Goal: Transaction & Acquisition: Book appointment/travel/reservation

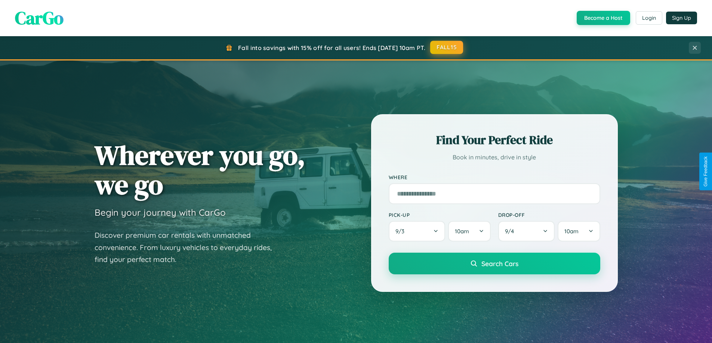
click at [447, 47] on button "FALL15" at bounding box center [446, 47] width 33 height 13
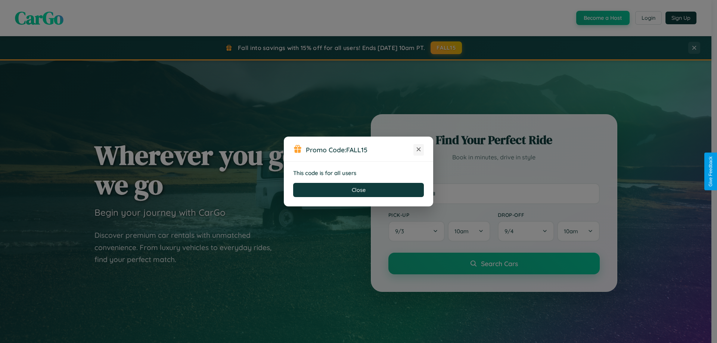
click at [419, 150] on icon at bounding box center [418, 149] width 7 height 7
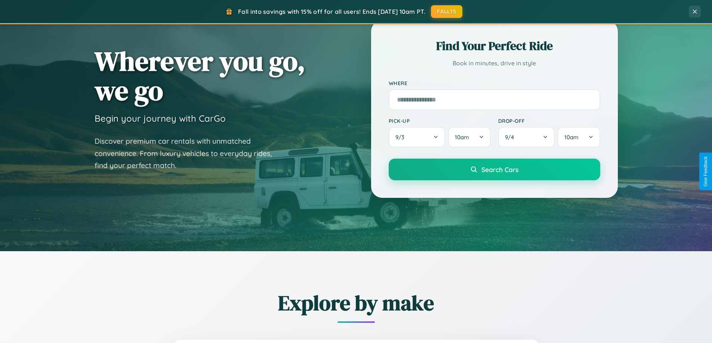
scroll to position [322, 0]
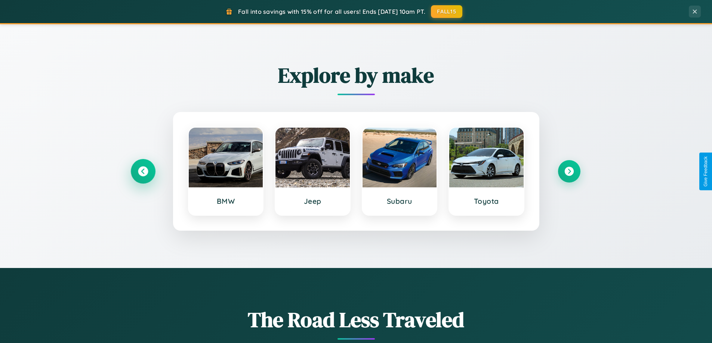
click at [143, 171] on icon at bounding box center [143, 172] width 10 height 10
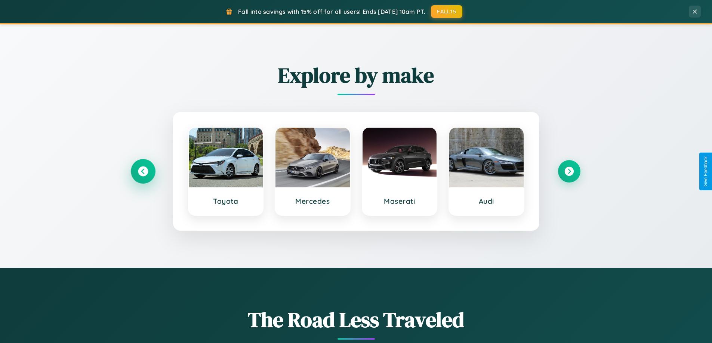
click at [143, 171] on icon at bounding box center [143, 172] width 10 height 10
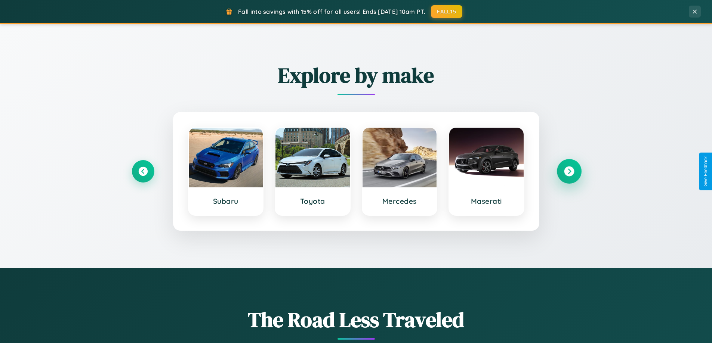
click at [569, 171] on icon at bounding box center [569, 172] width 10 height 10
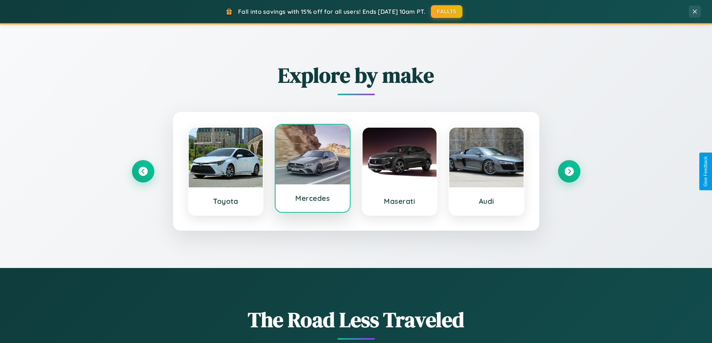
click at [312, 170] on div at bounding box center [312, 155] width 74 height 60
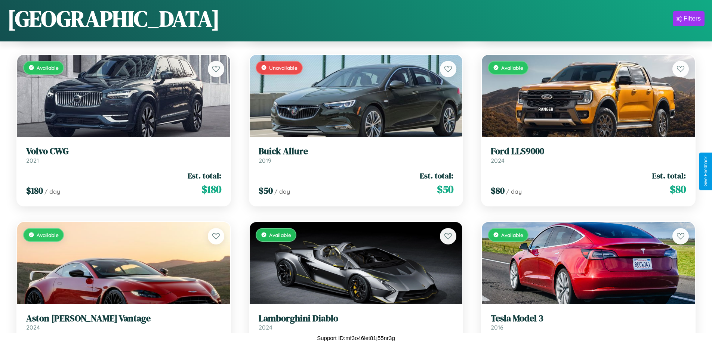
scroll to position [2949, 0]
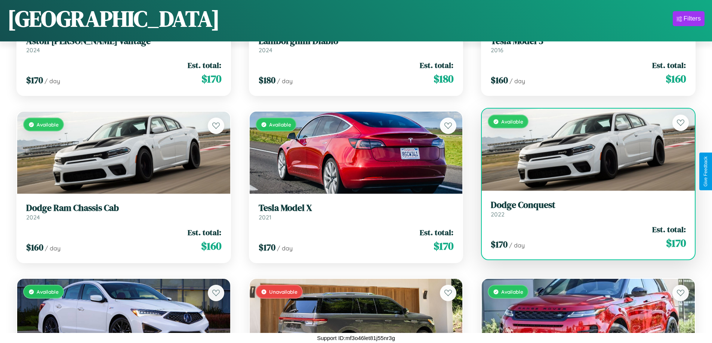
click at [583, 212] on link "Dodge Conquest 2022" at bounding box center [588, 209] width 195 height 18
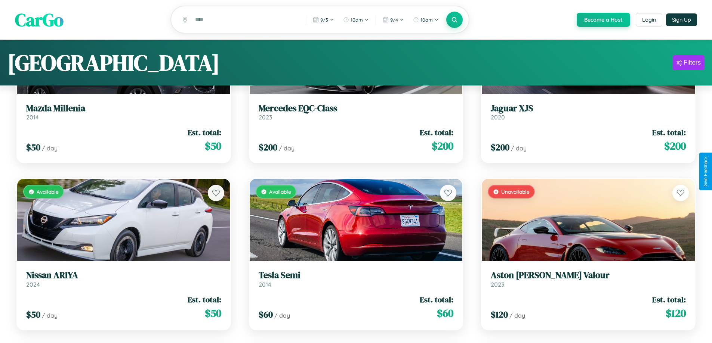
scroll to position [0, 0]
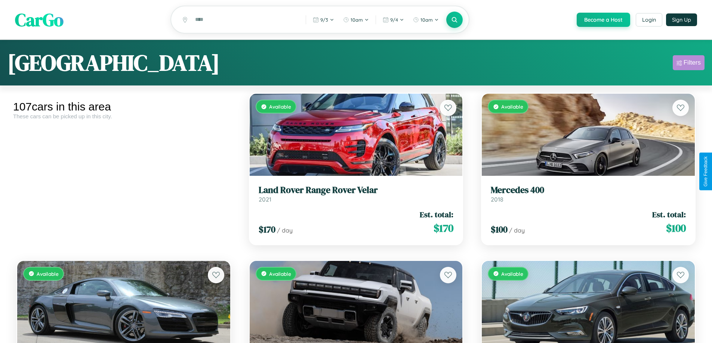
click at [688, 64] on div "Filters" at bounding box center [691, 62] width 17 height 7
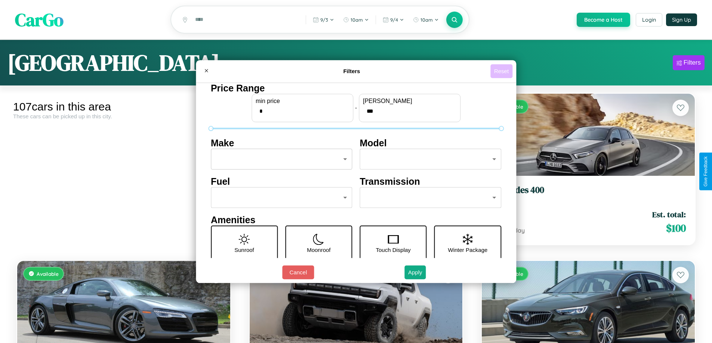
click at [502, 71] on button "Reset" at bounding box center [501, 71] width 22 height 14
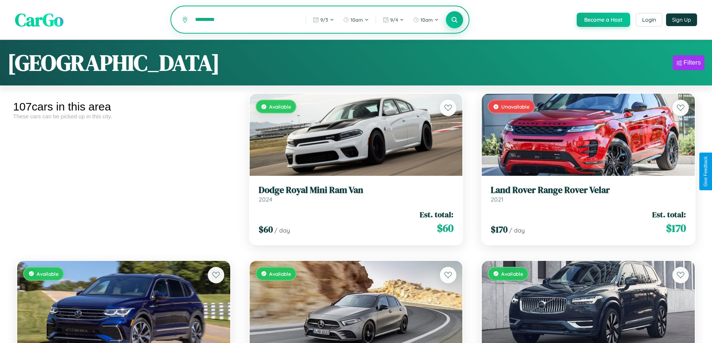
type input "*********"
click at [454, 20] on icon at bounding box center [454, 19] width 7 height 7
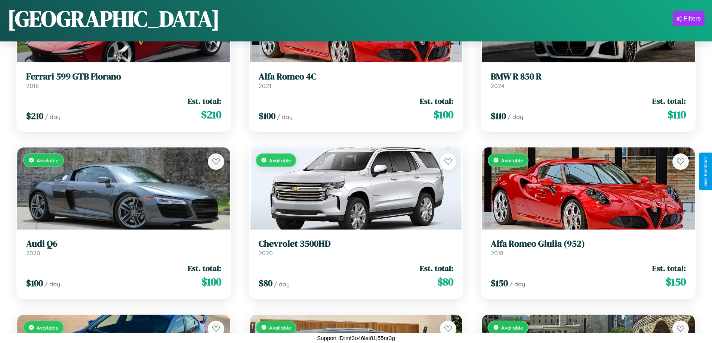
scroll to position [2447, 0]
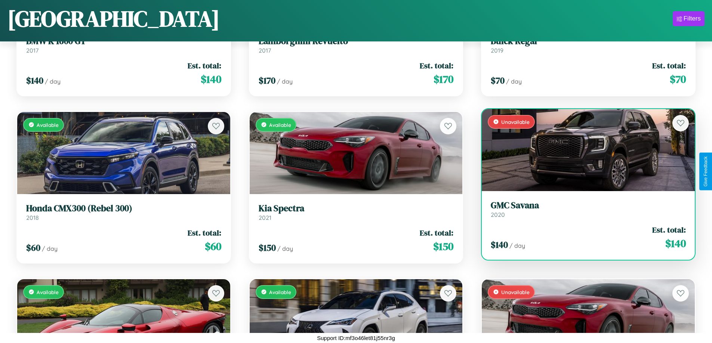
click at [583, 209] on h3 "GMC Savana" at bounding box center [588, 205] width 195 height 11
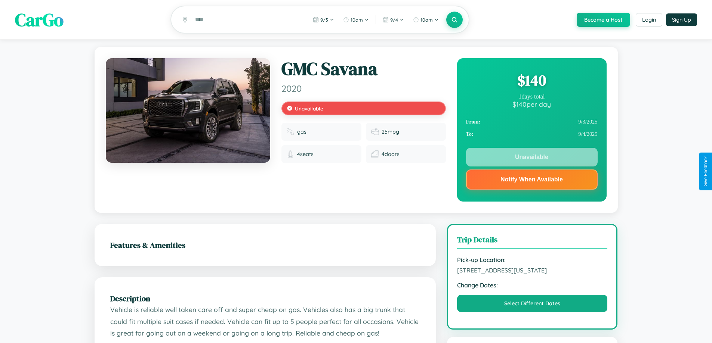
scroll to position [276, 0]
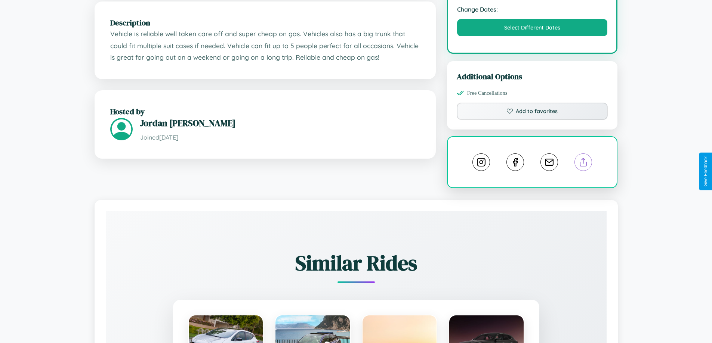
click at [583, 164] on line at bounding box center [583, 160] width 0 height 5
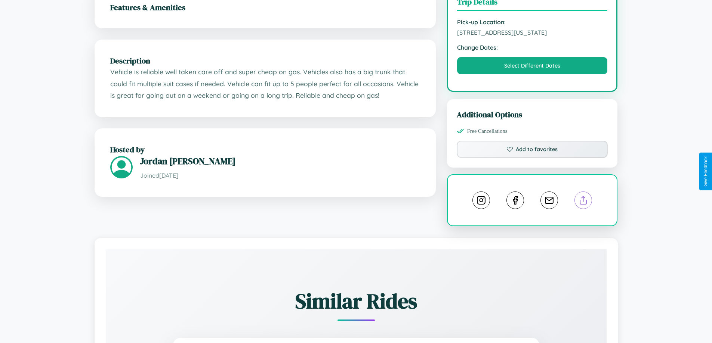
scroll to position [104, 0]
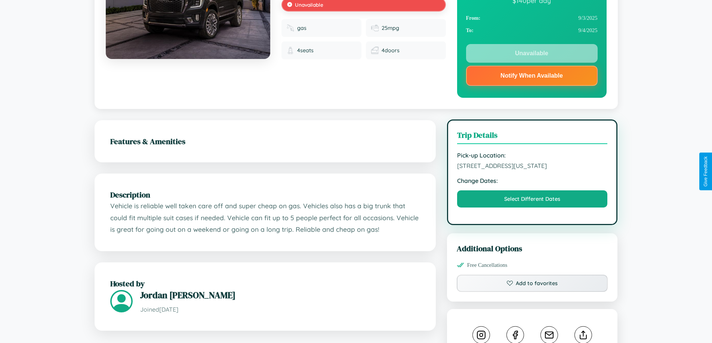
click at [532, 170] on span "7412 Liberty Street San Diego California 54565 United States" at bounding box center [532, 165] width 151 height 7
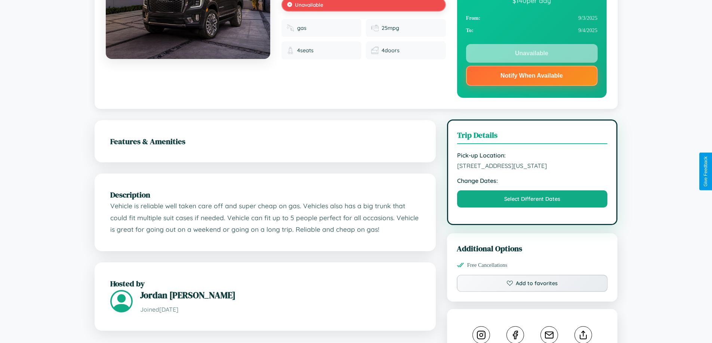
click at [532, 170] on span "7412 Liberty Street San Diego California 54565 United States" at bounding box center [532, 165] width 151 height 7
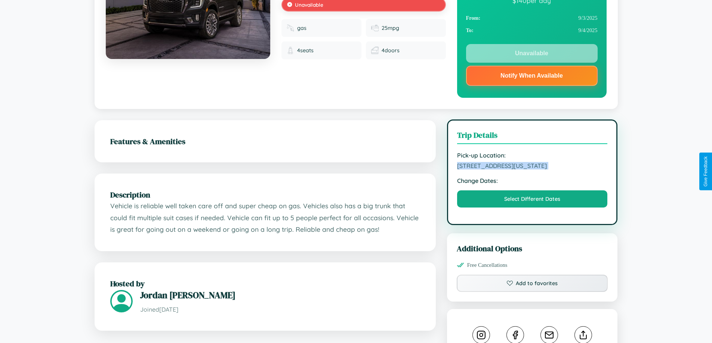
click at [532, 170] on span "7412 Liberty Street San Diego California 54565 United States" at bounding box center [532, 165] width 151 height 7
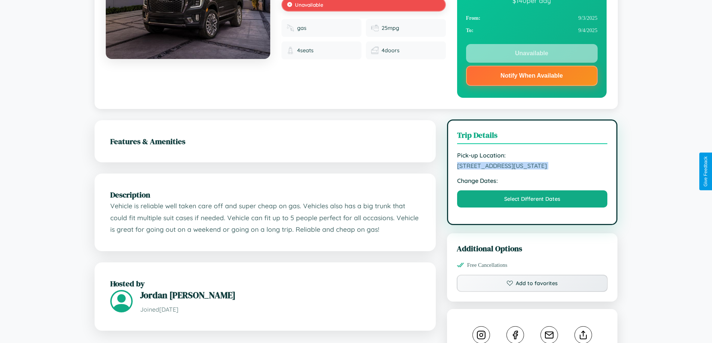
click at [532, 170] on span "7412 Liberty Street San Diego California 54565 United States" at bounding box center [532, 165] width 151 height 7
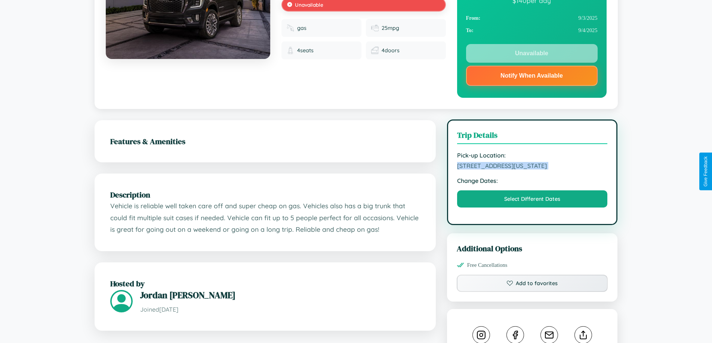
click at [532, 170] on span "7412 Liberty Street San Diego California 54565 United States" at bounding box center [532, 165] width 151 height 7
